Goal: Transaction & Acquisition: Book appointment/travel/reservation

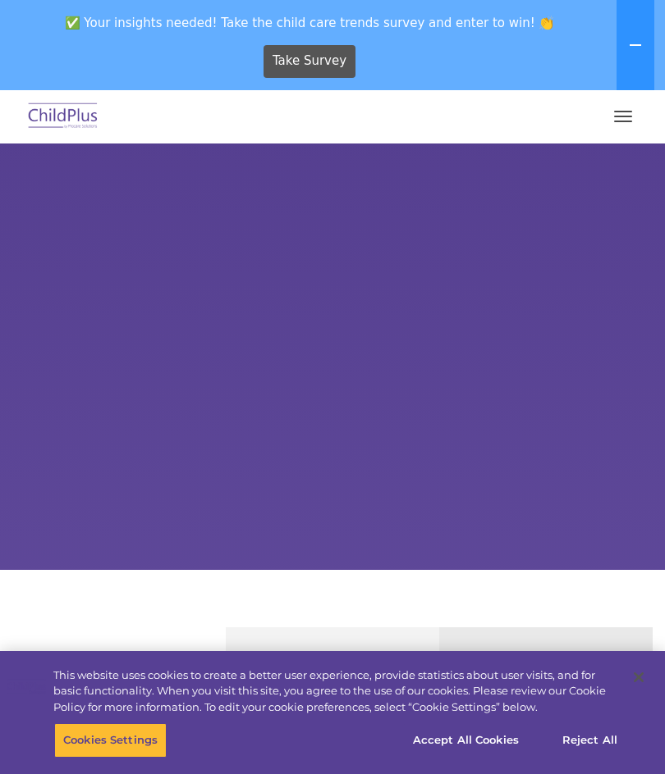
select select "MEDIUM"
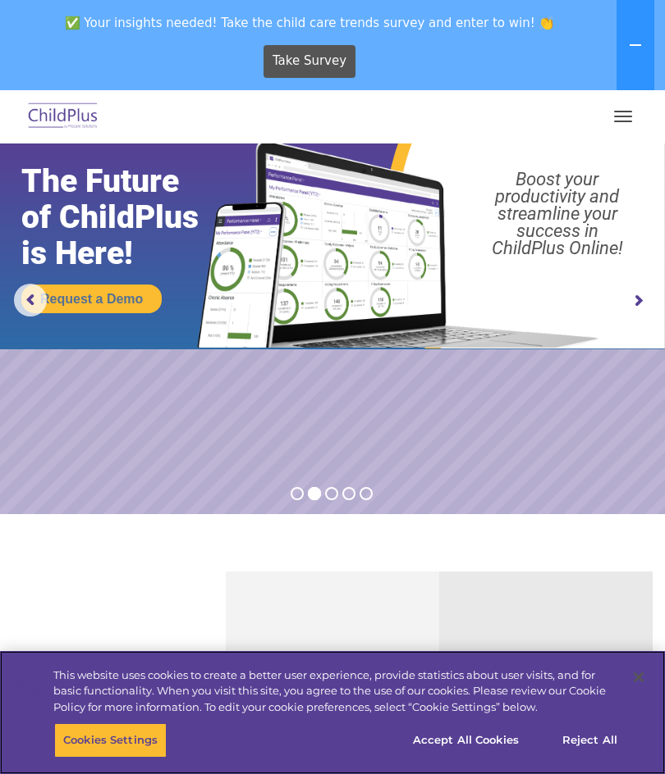
scroll to position [12, 0]
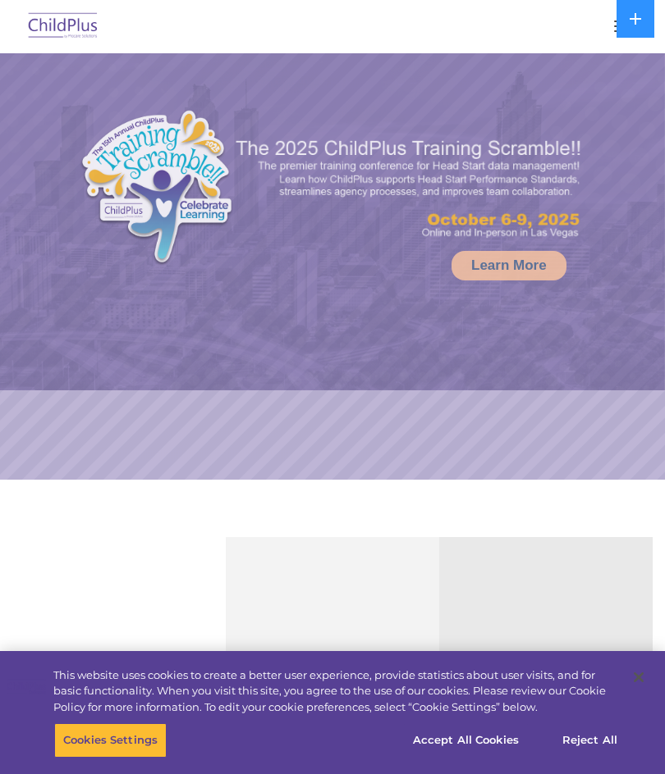
select select "MEDIUM"
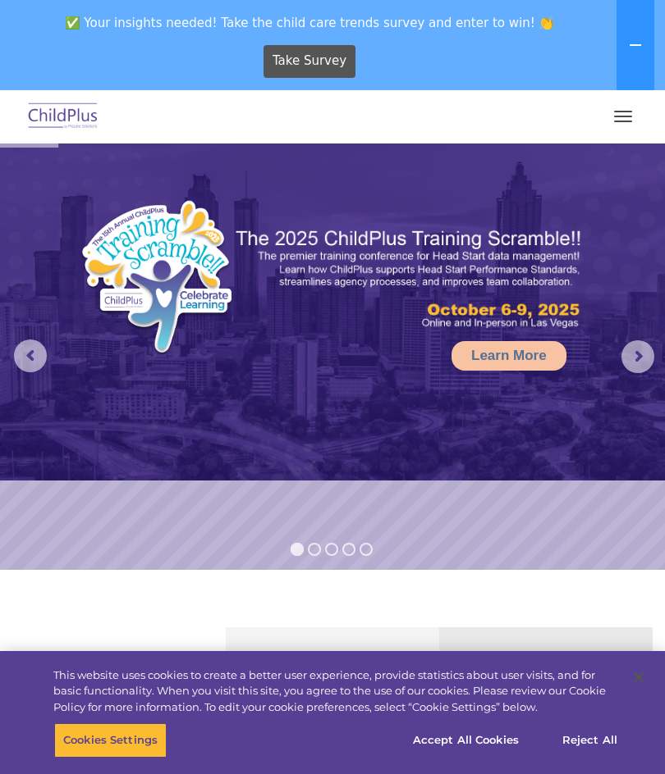
click at [56, 125] on img at bounding box center [63, 117] width 77 height 39
click at [633, 125] on button "button" at bounding box center [622, 116] width 34 height 26
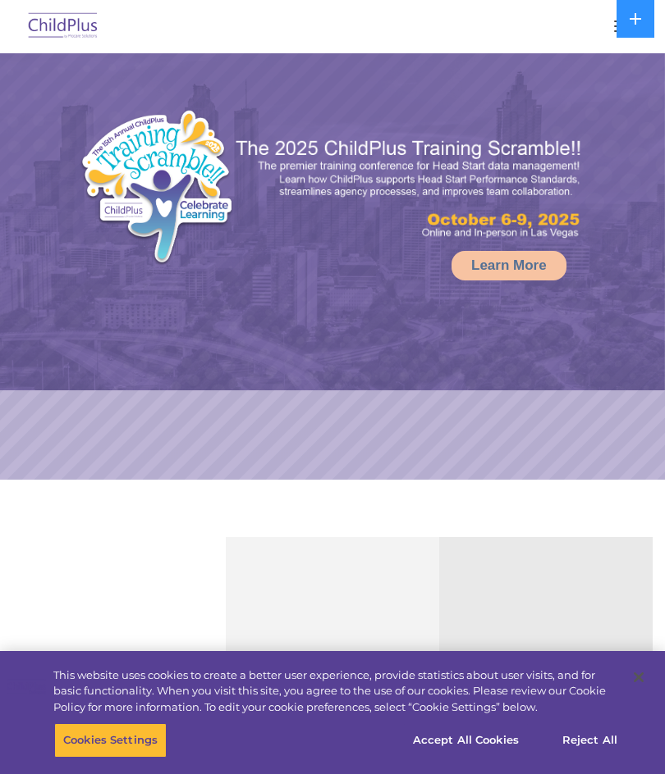
select select "MEDIUM"
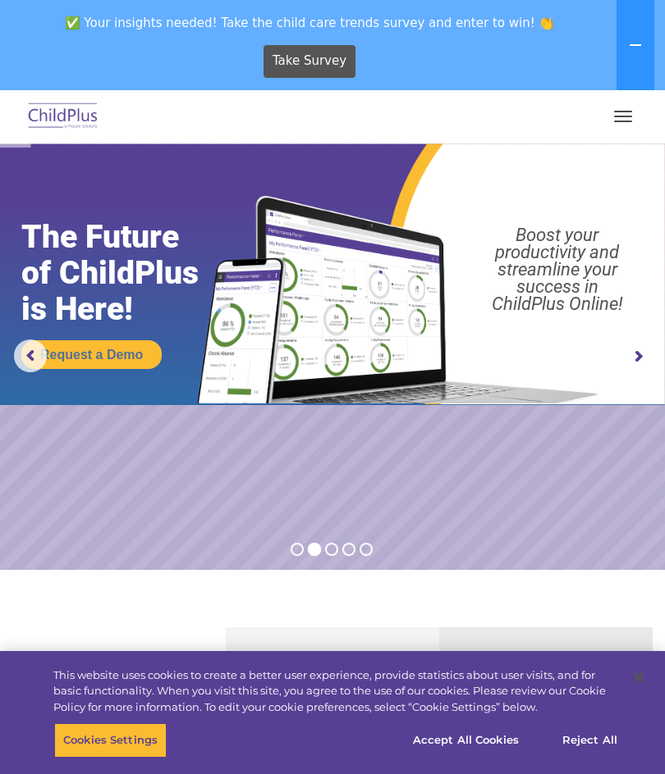
click at [619, 119] on button "button" at bounding box center [622, 116] width 34 height 26
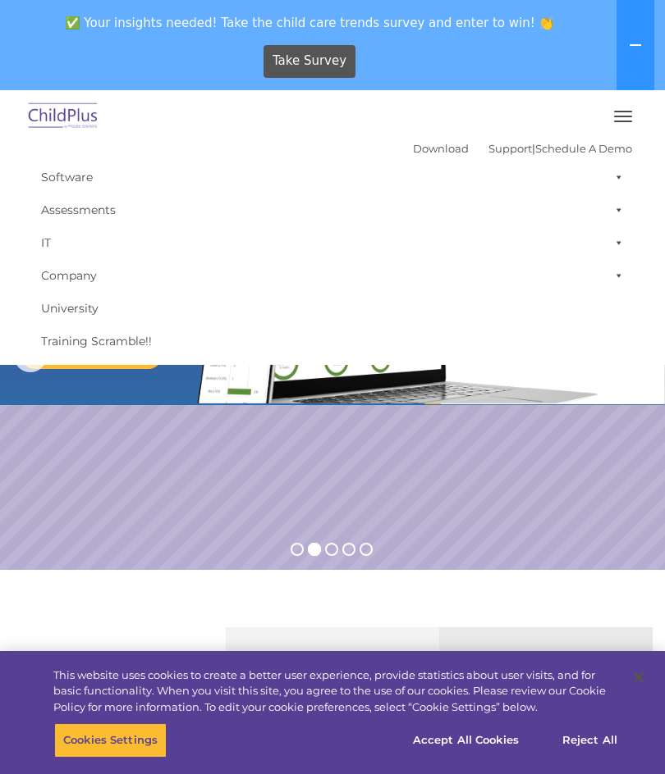
click at [94, 531] on rs-slide "Request a Demo The Future of ChildPlus is Here! Boost your productivity and str…" at bounding box center [332, 357] width 665 height 427
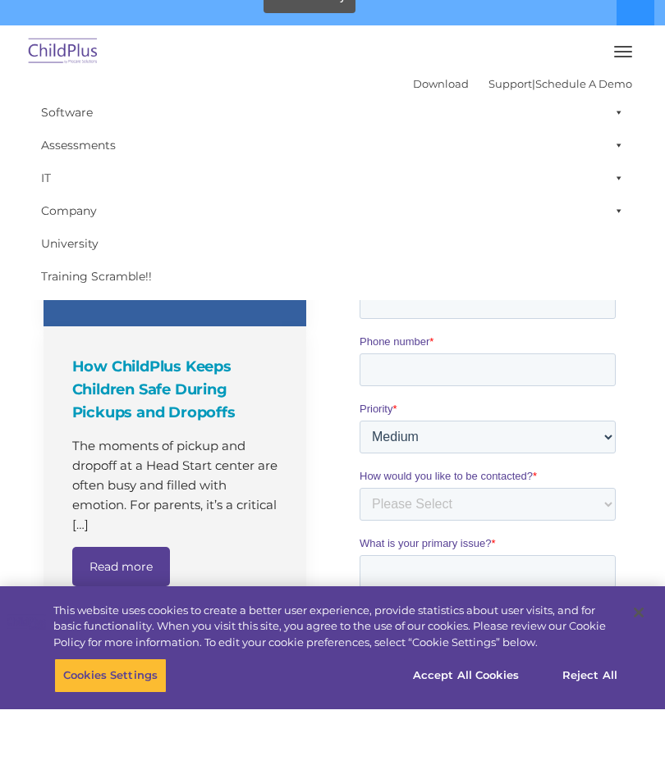
scroll to position [1117, 0]
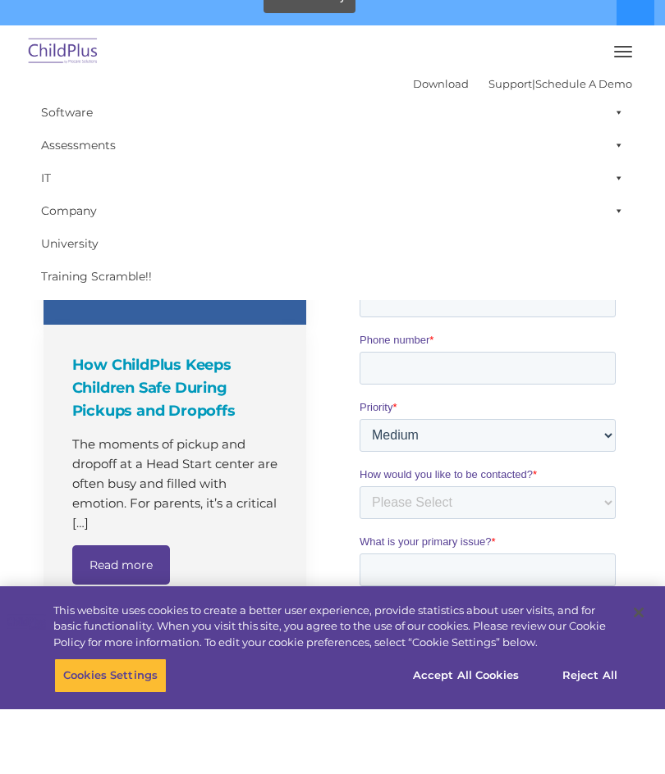
click at [628, 103] on button "button" at bounding box center [622, 116] width 34 height 26
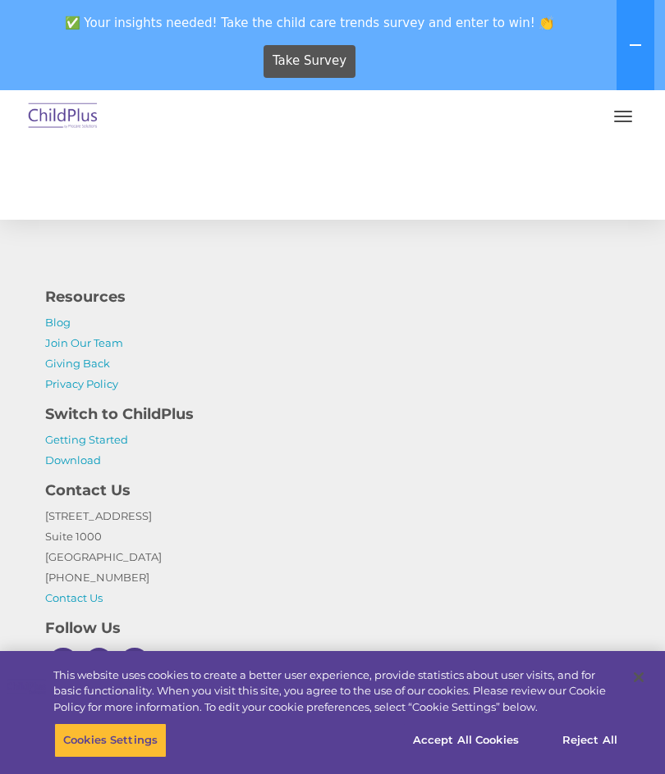
scroll to position [1991, 0]
